Goal: Task Accomplishment & Management: Manage account settings

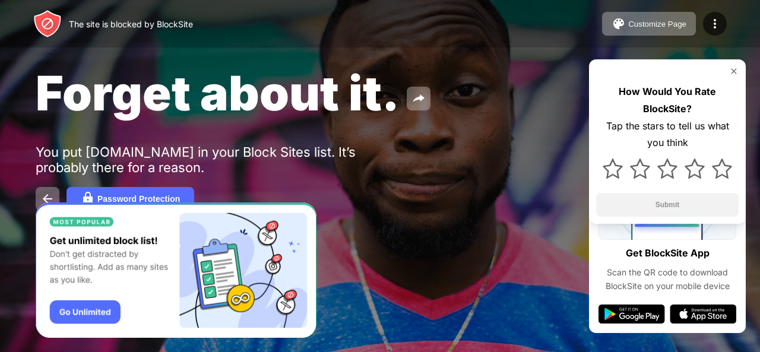
click at [0, 66] on div "Forget about it. You put facebook.com in your Block Sites list. It’s probably t…" at bounding box center [380, 137] width 760 height 275
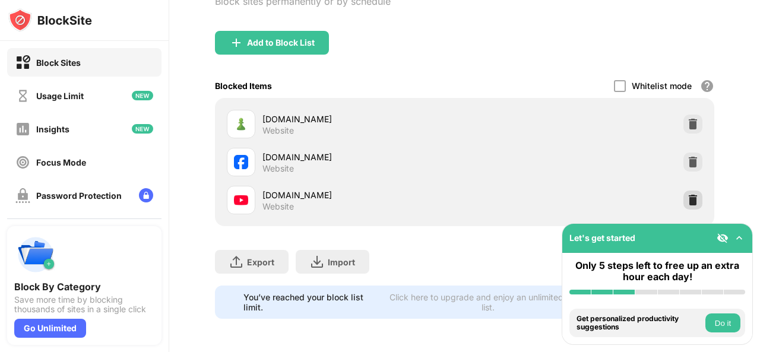
click at [687, 194] on img at bounding box center [693, 200] width 12 height 12
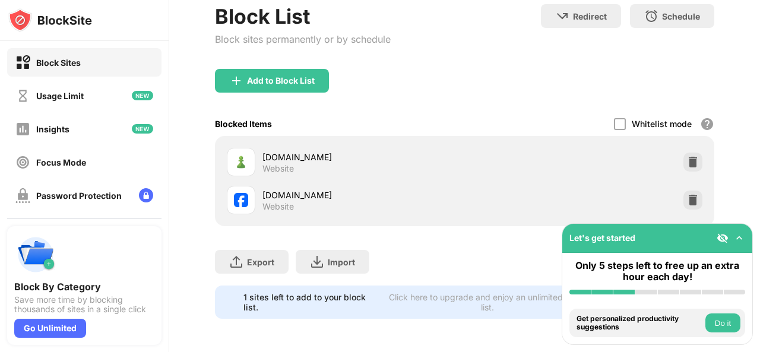
scroll to position [78, 0]
